Goal: Find specific page/section: Find specific page/section

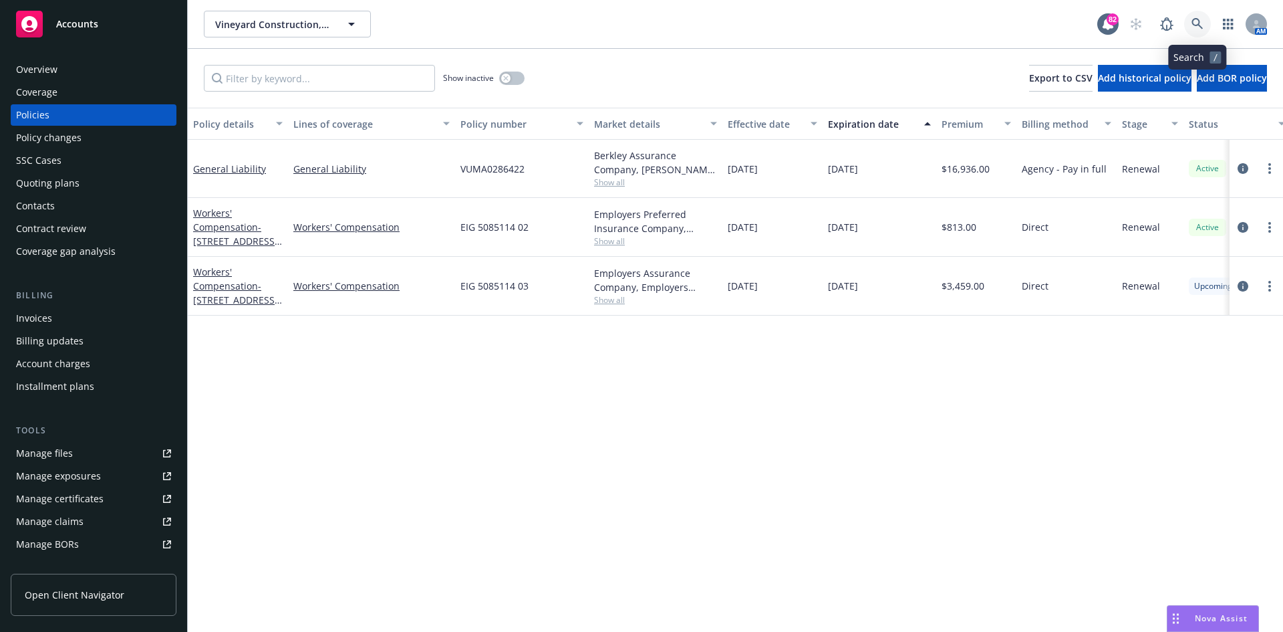
click at [1194, 22] on icon at bounding box center [1198, 24] width 12 height 12
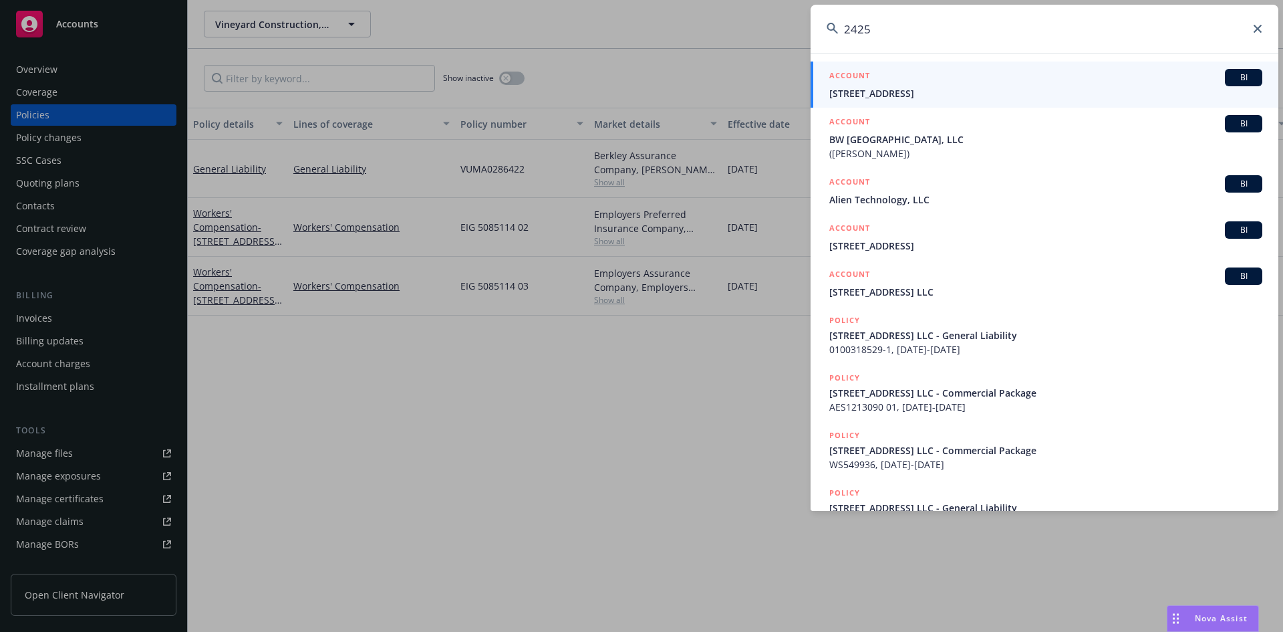
type input "2425"
click at [861, 74] on h5 "ACCOUNT" at bounding box center [849, 77] width 41 height 16
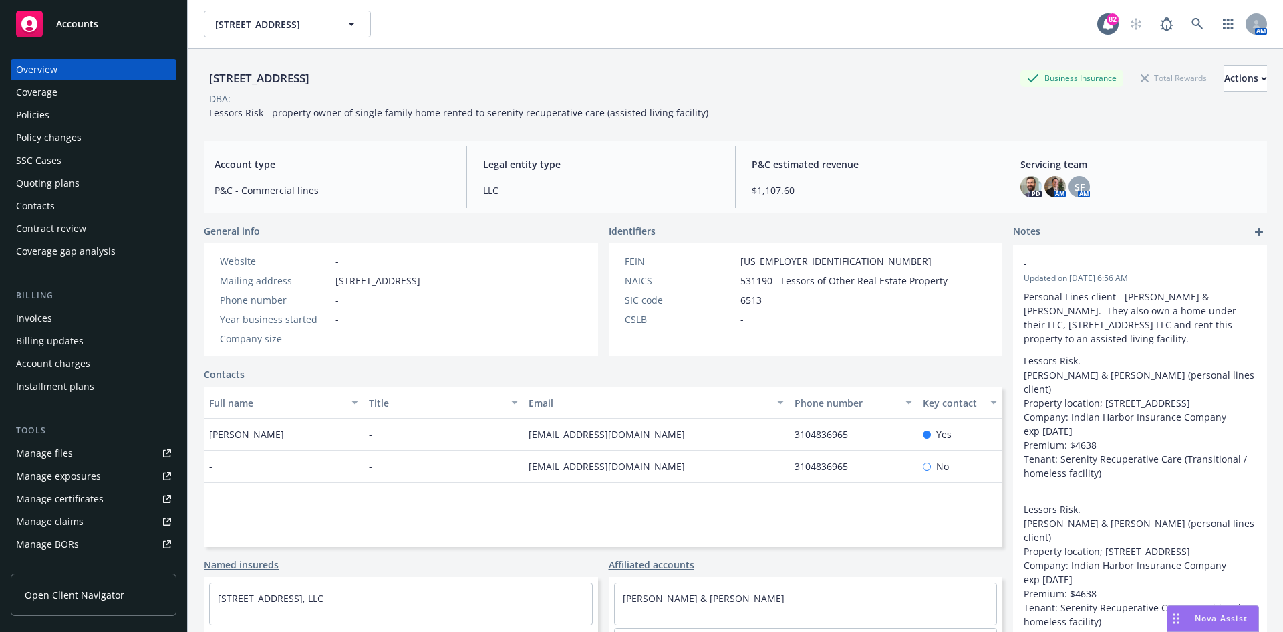
click at [41, 109] on div "Policies" at bounding box center [32, 114] width 33 height 21
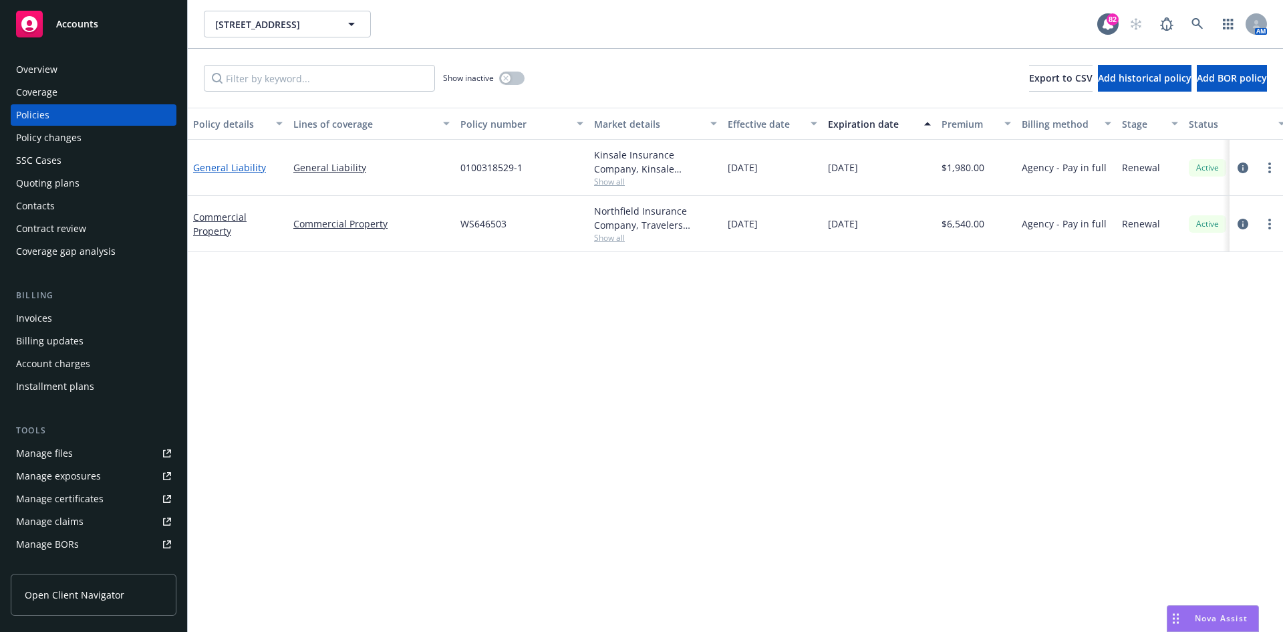
click at [252, 168] on link "General Liability" at bounding box center [229, 167] width 73 height 13
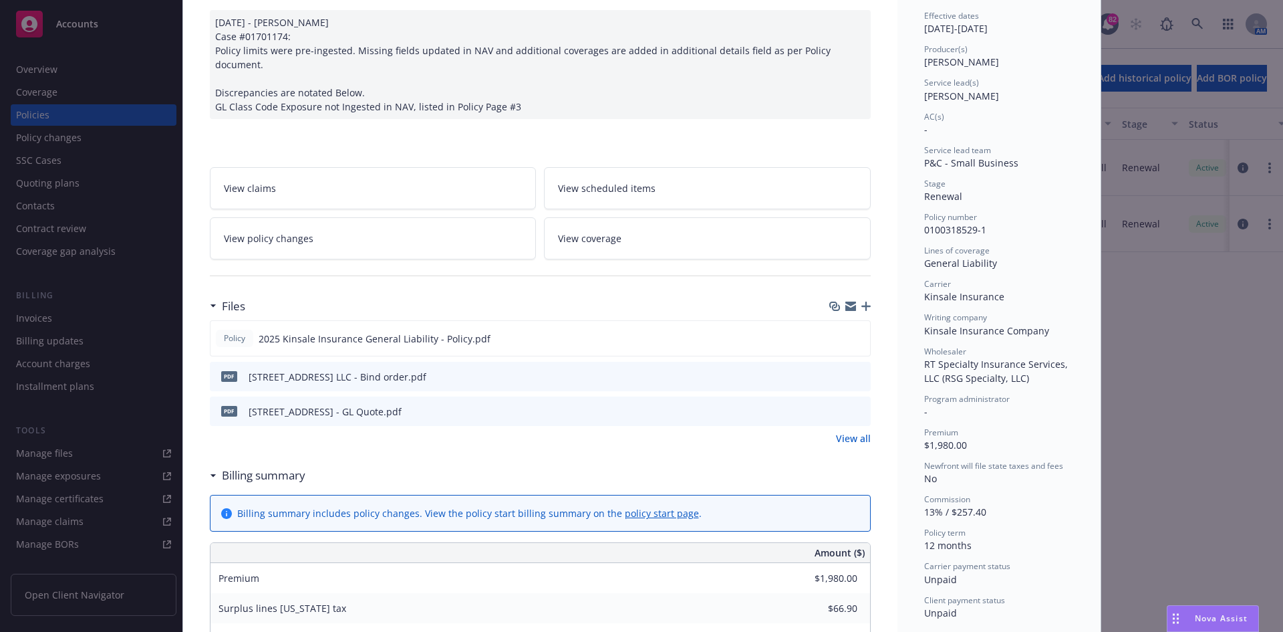
scroll to position [134, 0]
click at [853, 332] on icon "preview file" at bounding box center [857, 336] width 12 height 9
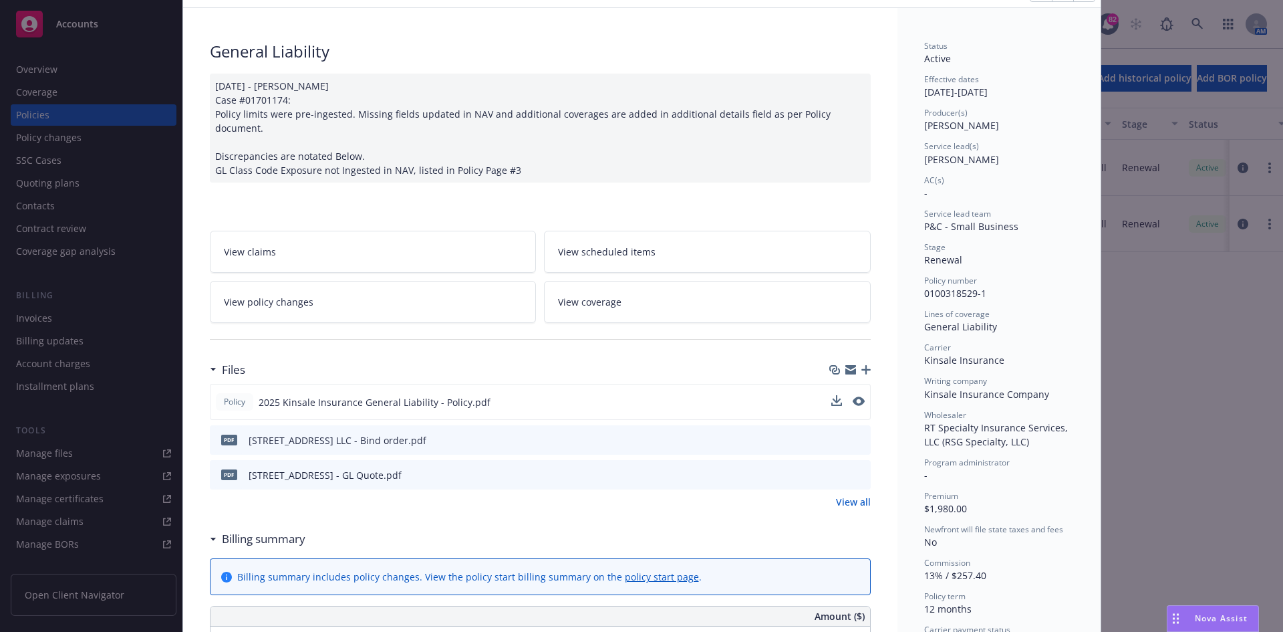
scroll to position [0, 0]
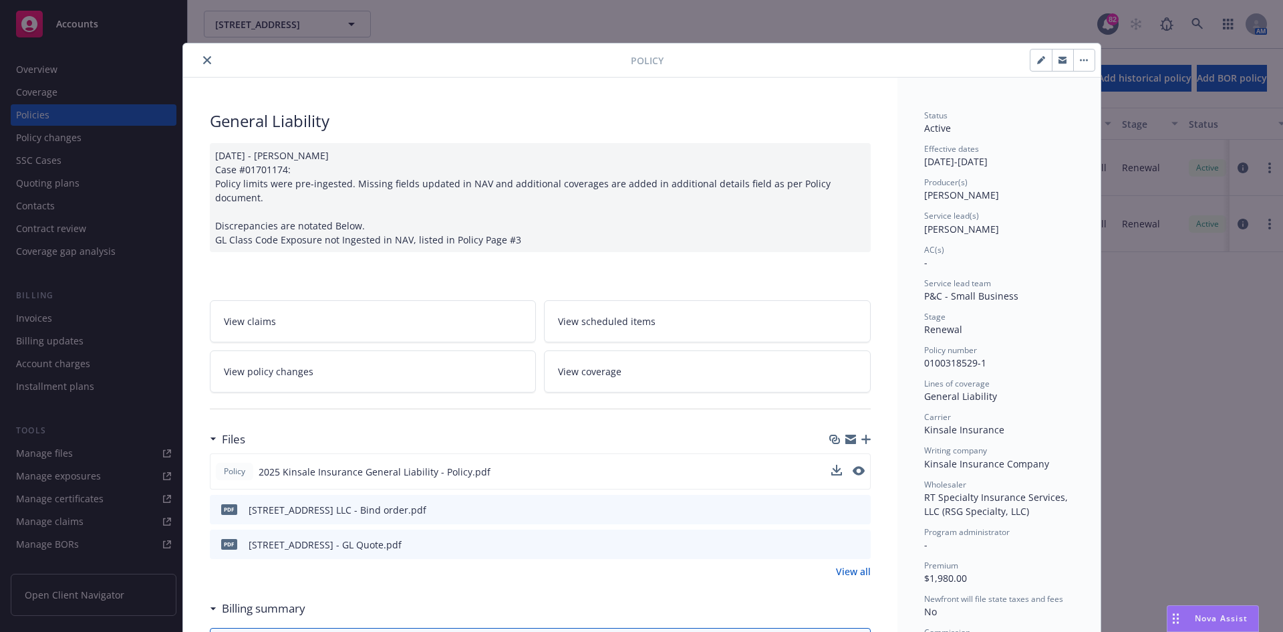
click at [206, 58] on button "close" at bounding box center [207, 60] width 16 height 16
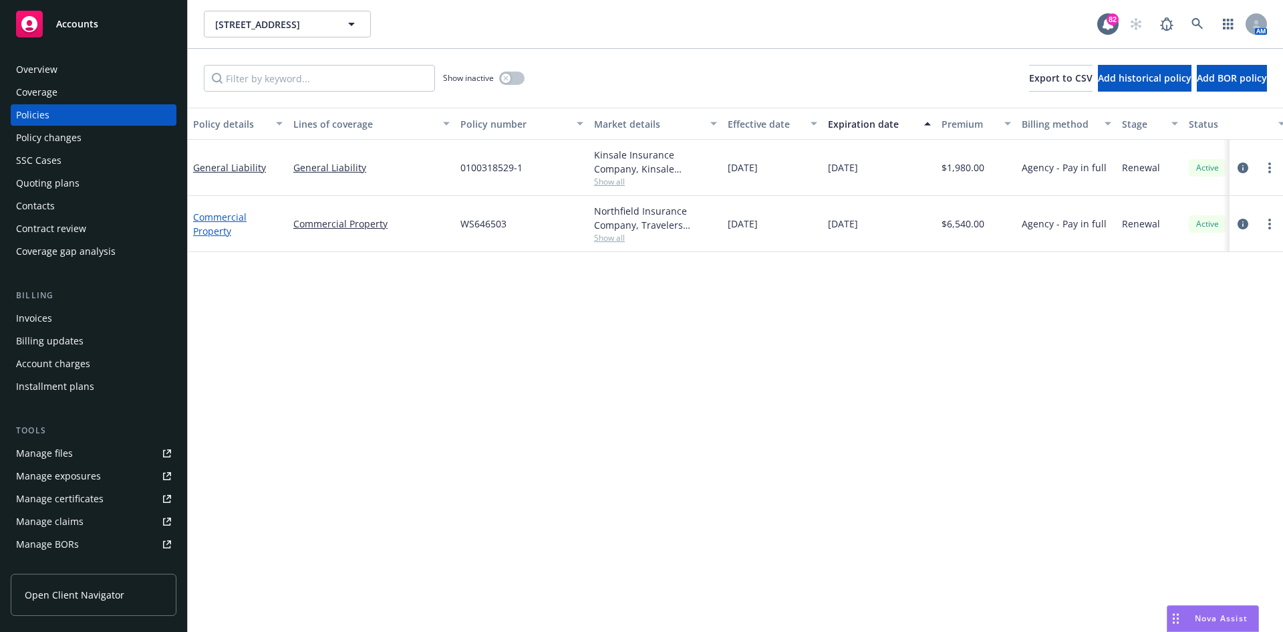
click at [235, 217] on link "Commercial Property" at bounding box center [219, 224] width 53 height 27
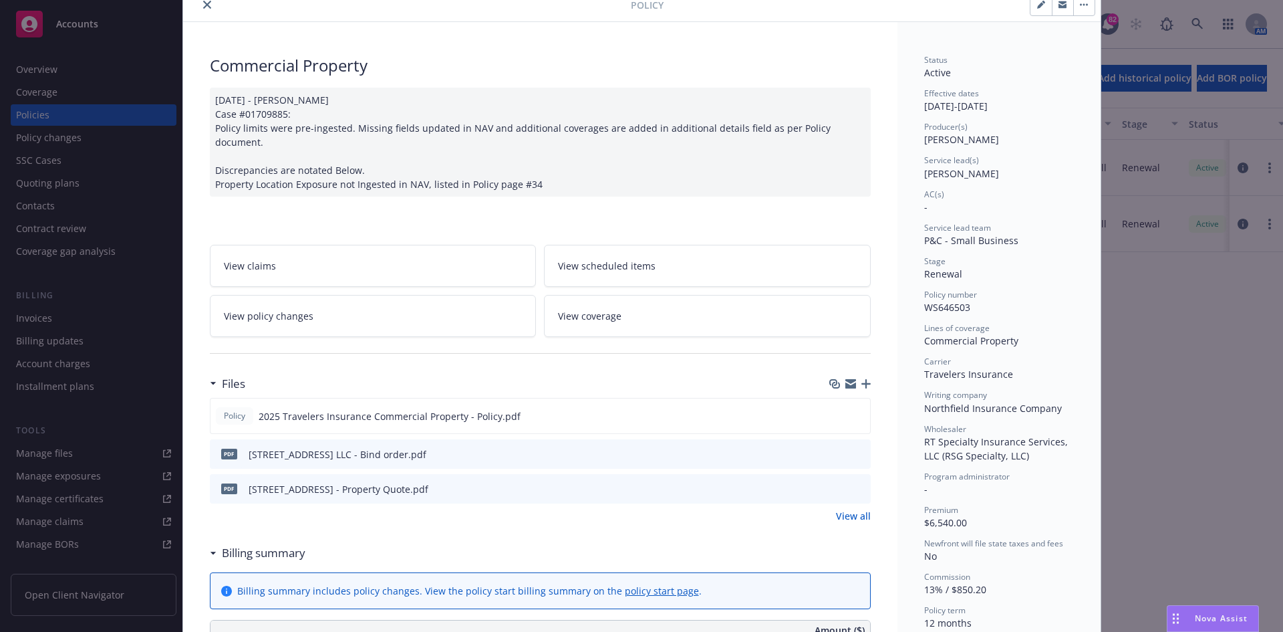
scroll to position [134, 0]
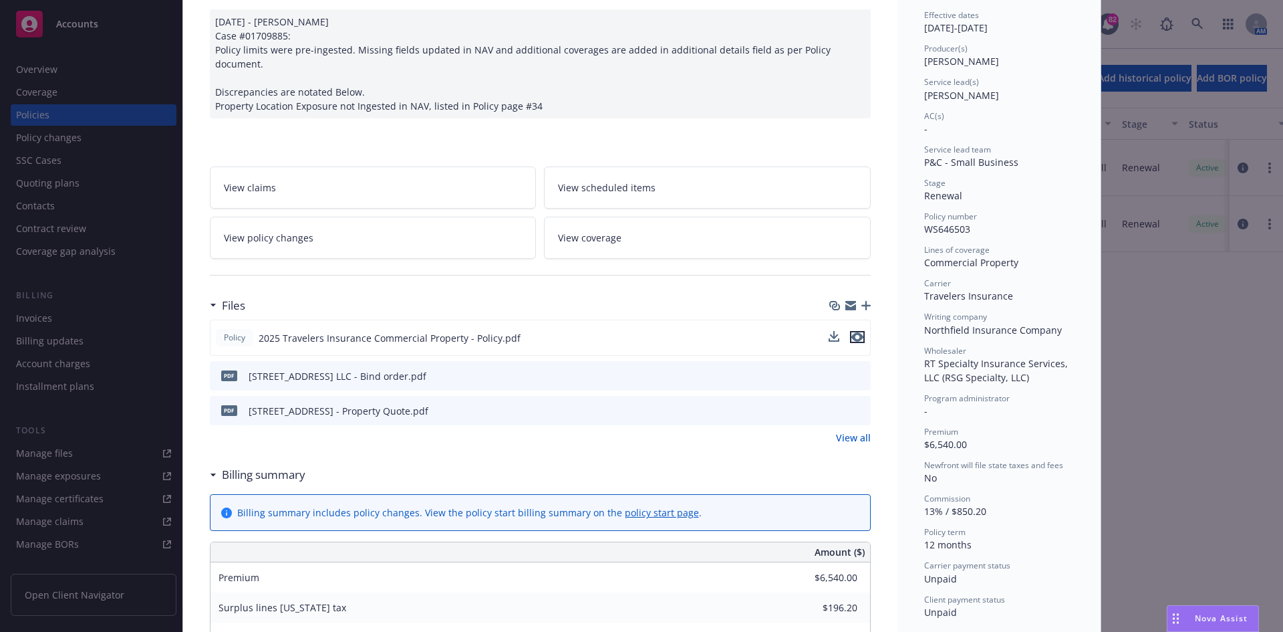
click at [857, 332] on icon "preview file" at bounding box center [857, 336] width 12 height 9
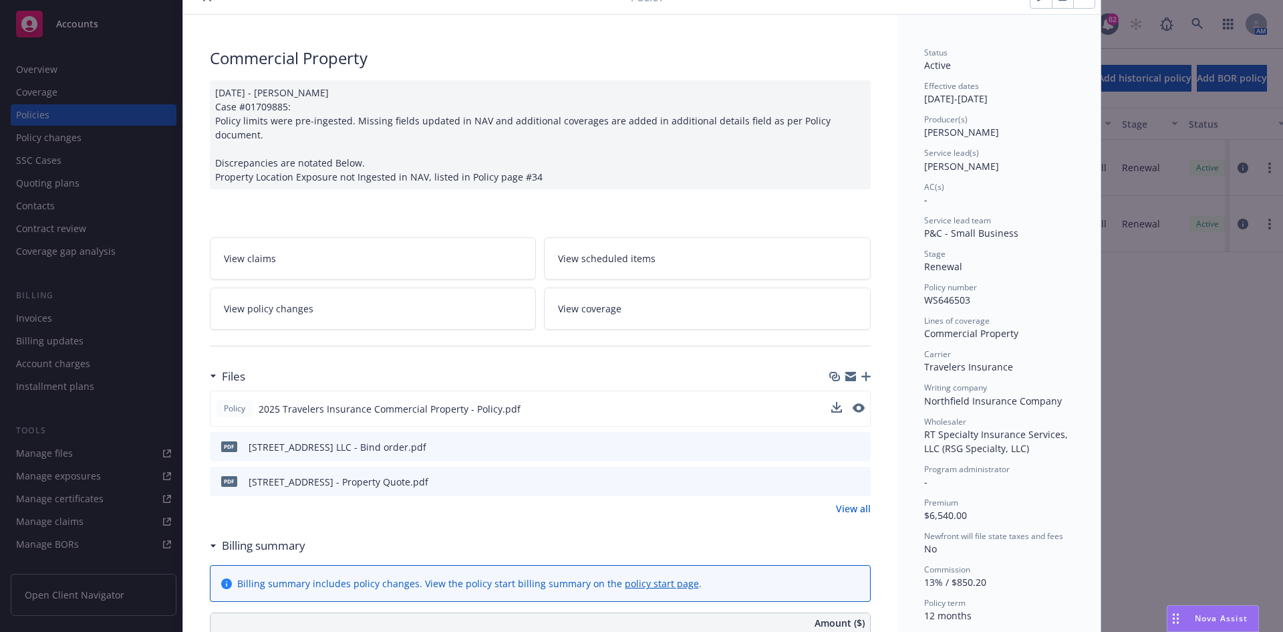
scroll to position [0, 0]
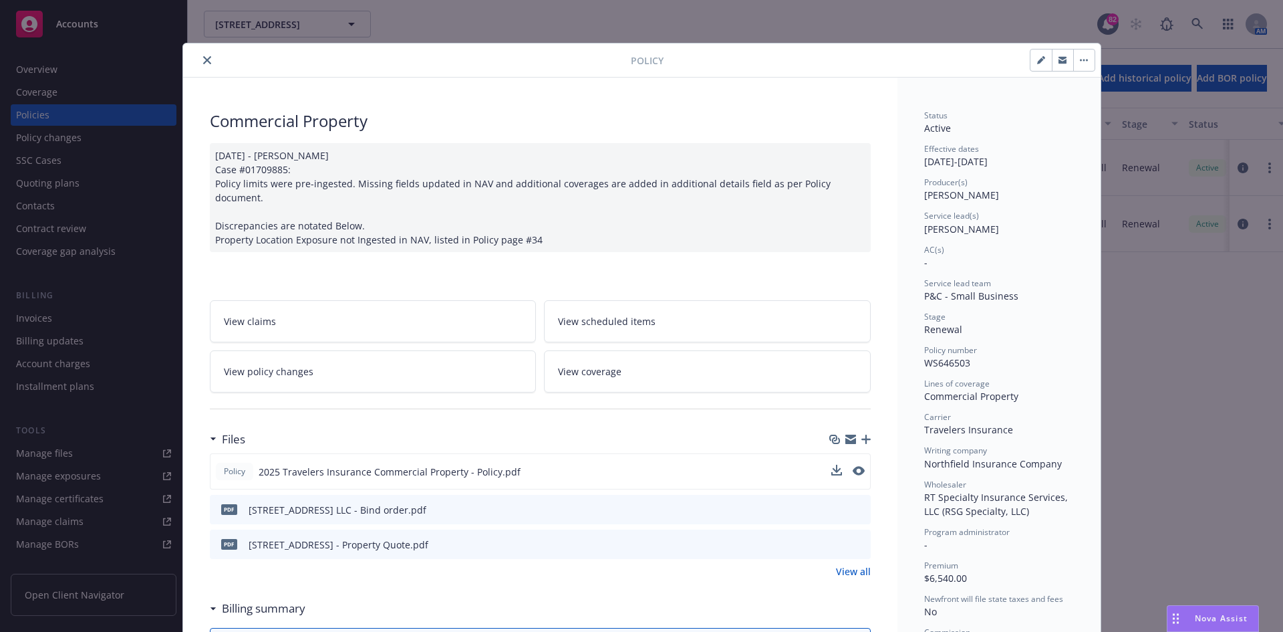
click at [199, 56] on button "close" at bounding box center [207, 60] width 16 height 16
